Goal: Navigation & Orientation: Find specific page/section

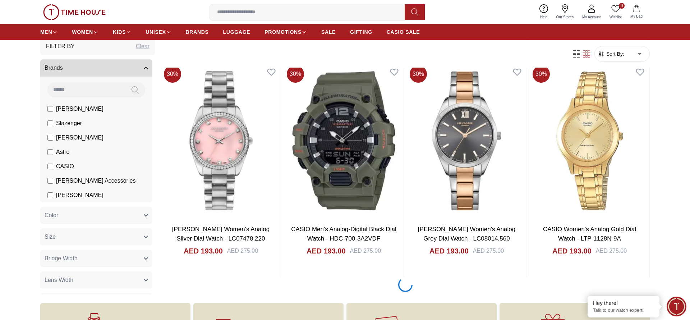
scroll to position [1204, 0]
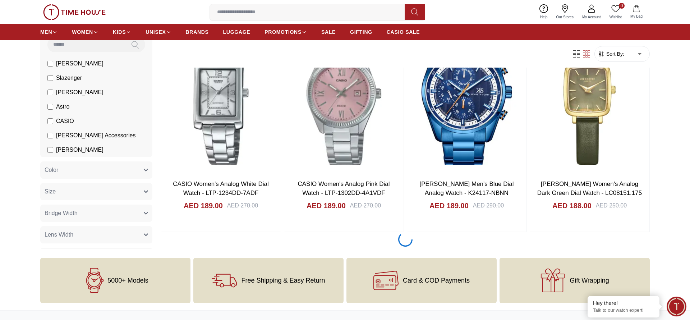
scroll to position [2319, 0]
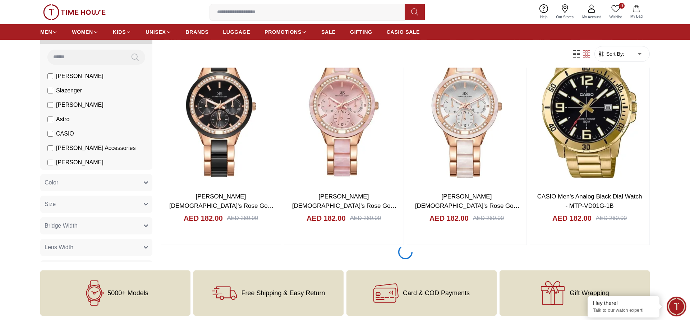
scroll to position [3435, 0]
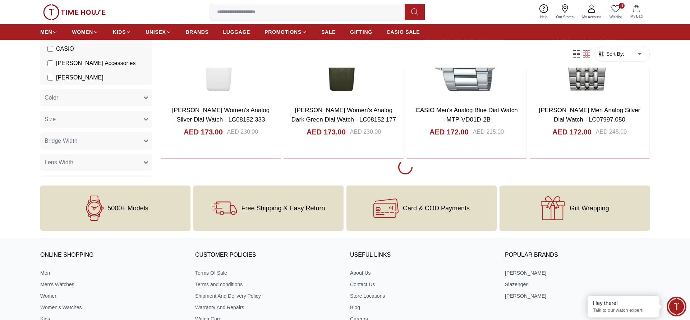
scroll to position [5665, 0]
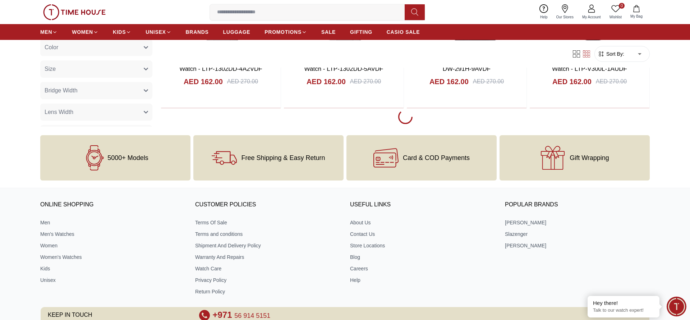
scroll to position [7896, 0]
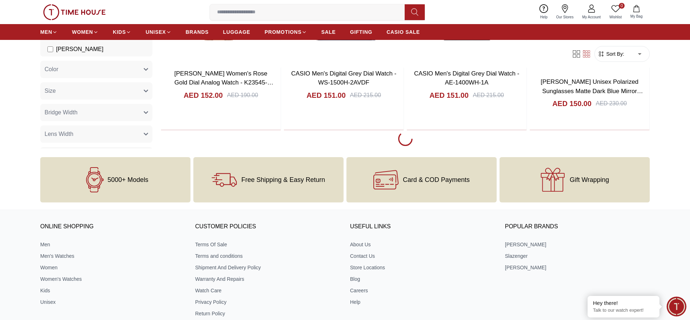
scroll to position [10127, 0]
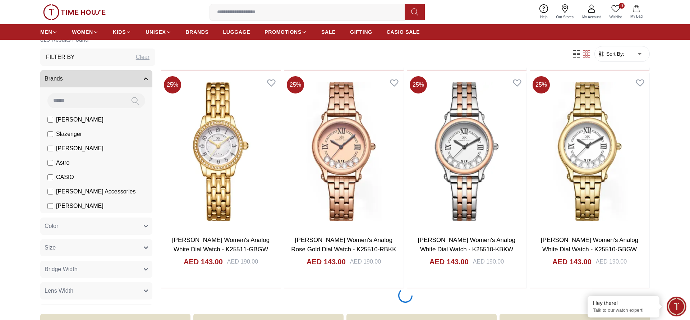
scroll to position [12358, 0]
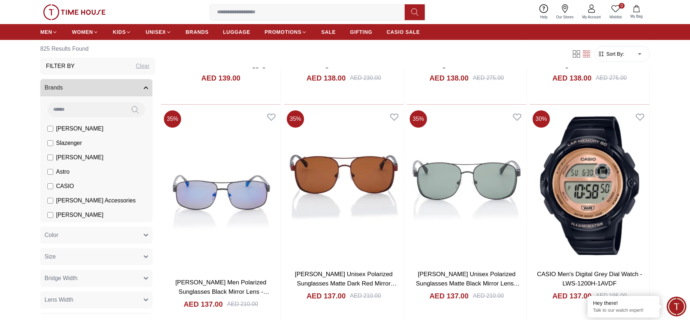
scroll to position [14589, 0]
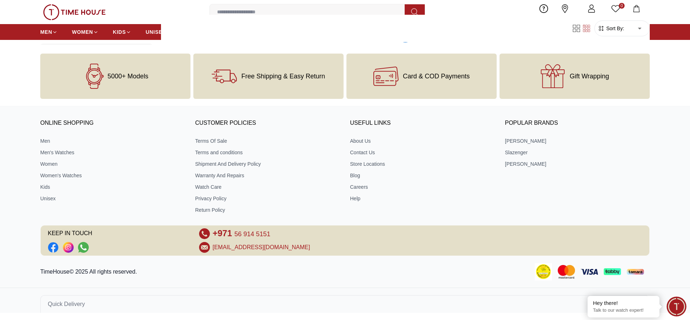
scroll to position [15704, 0]
